Goal: Task Accomplishment & Management: Complete application form

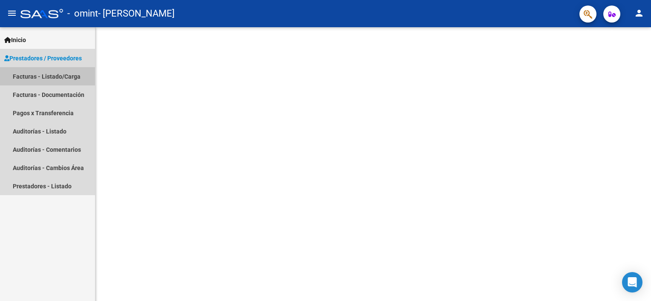
click at [24, 77] on link "Facturas - Listado/Carga" at bounding box center [47, 76] width 95 height 18
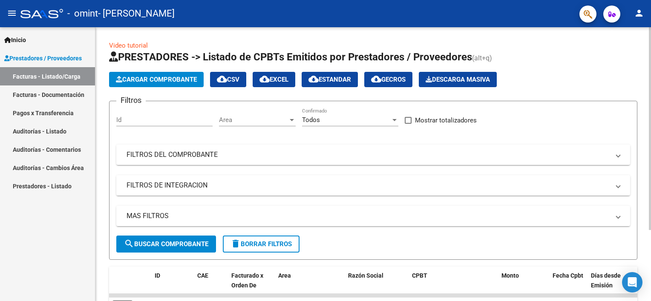
click at [102, 202] on div "Video tutorial PRESTADORES -> Listado de CPBTs Emitidos por Prestadores / Prove…" at bounding box center [372, 209] width 555 height 365
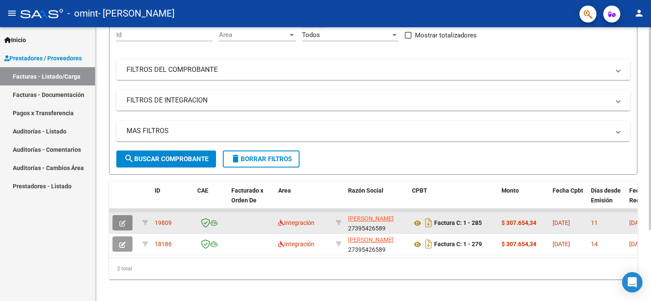
click at [127, 224] on button "button" at bounding box center [122, 222] width 20 height 15
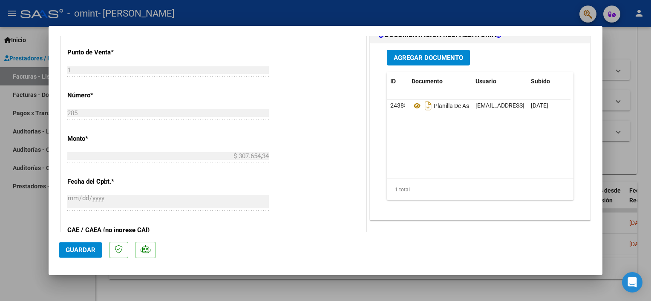
scroll to position [514, 0]
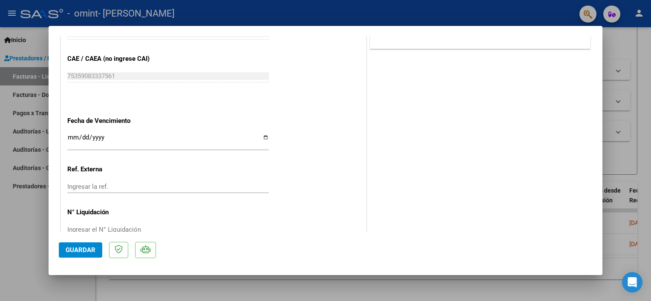
click at [650, 56] on html "menu - omint - [PERSON_NAME] person Inicio Instructivos Contacto OS Prestadores…" at bounding box center [325, 150] width 651 height 301
click at [641, 56] on div at bounding box center [325, 150] width 651 height 301
type input "$ 0,00"
